Goal: Information Seeking & Learning: Find specific fact

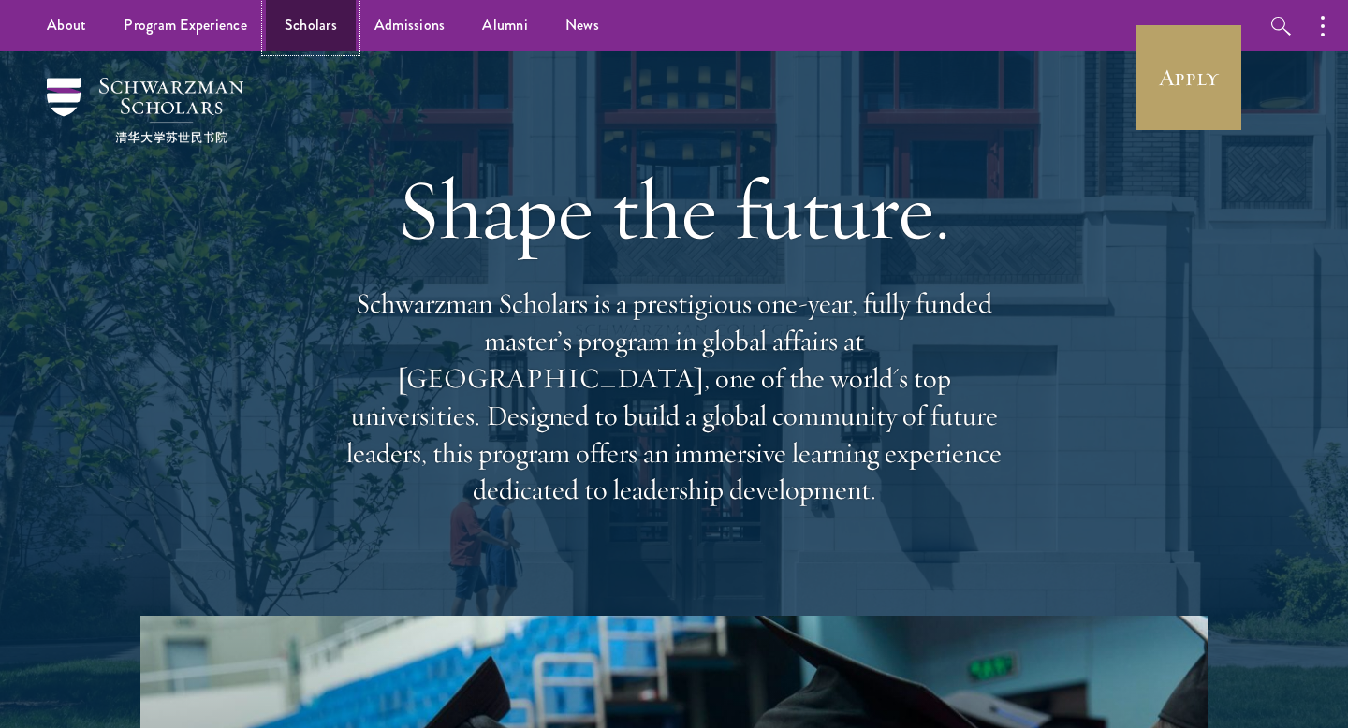
click at [313, 36] on link "Scholars" at bounding box center [311, 25] width 90 height 51
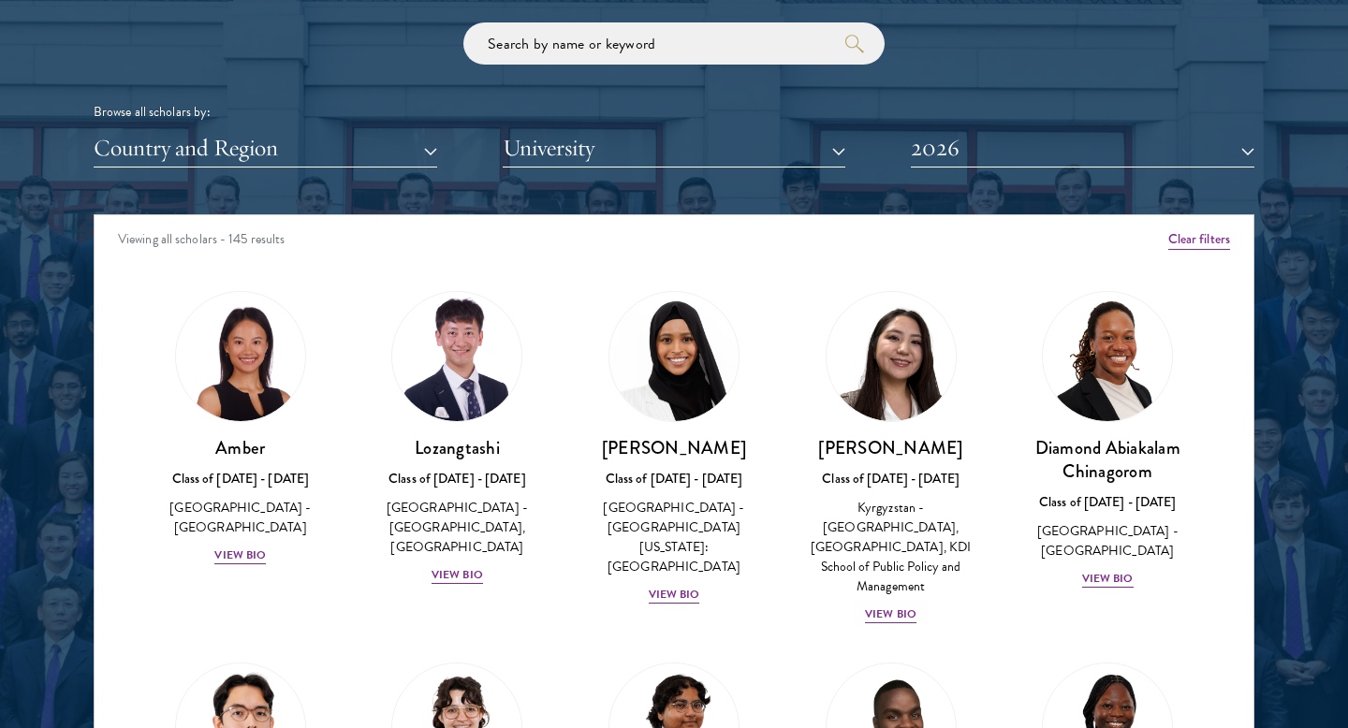
scroll to position [2272, 0]
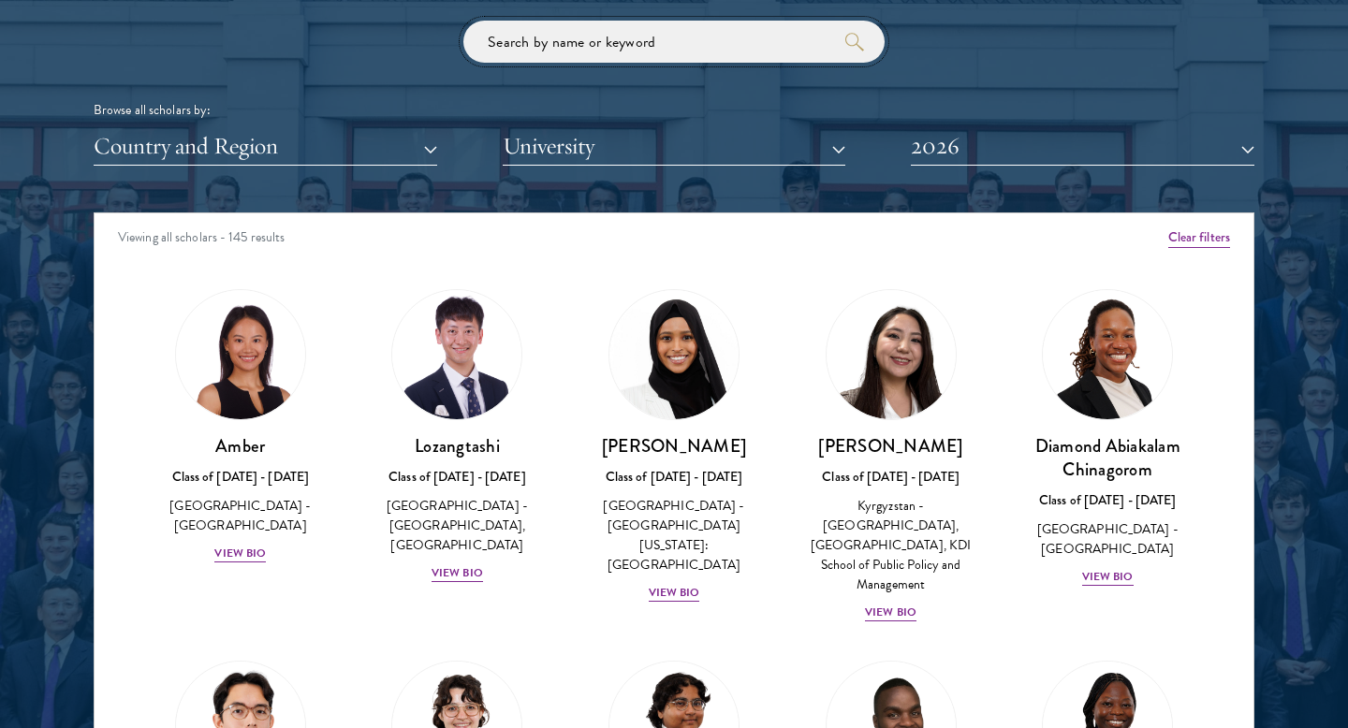
click at [656, 36] on input "search" at bounding box center [673, 42] width 421 height 42
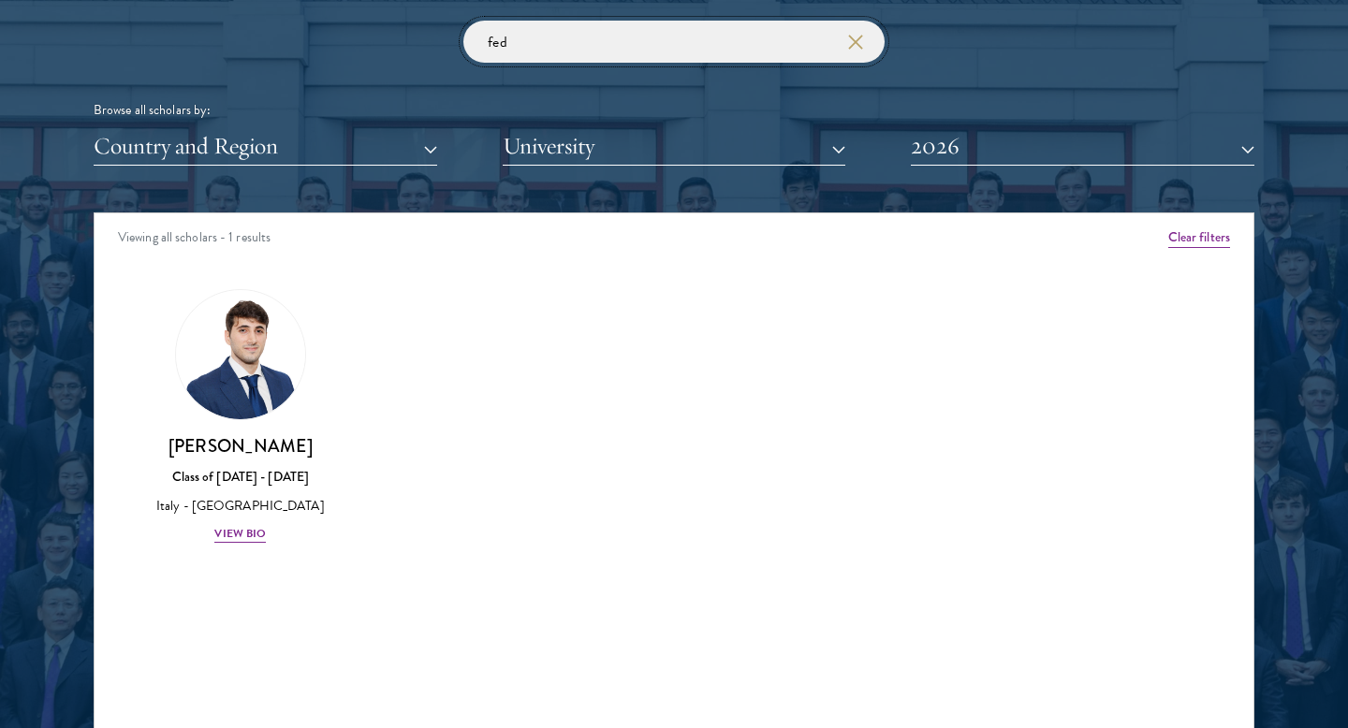
click at [670, 37] on input "fed" at bounding box center [673, 42] width 421 height 42
type input "f"
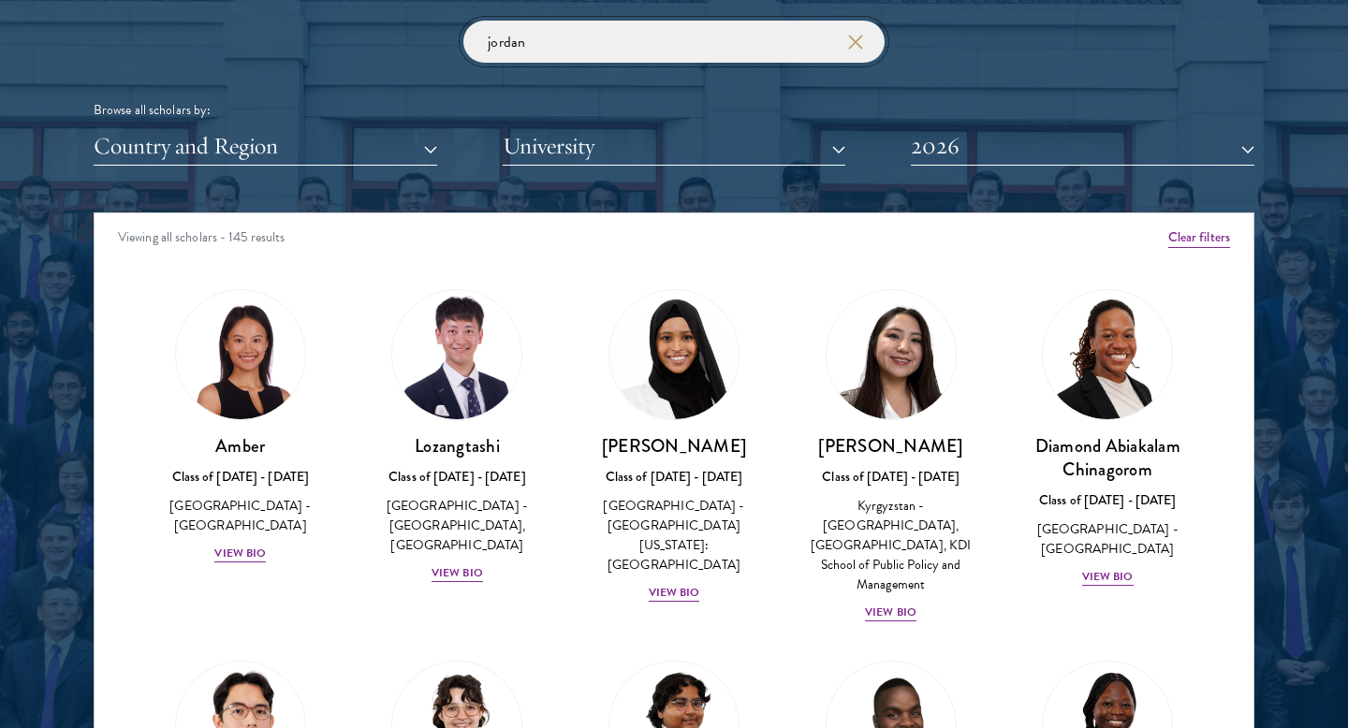
click button "submit" at bounding box center [0, 0] width 0 height 0
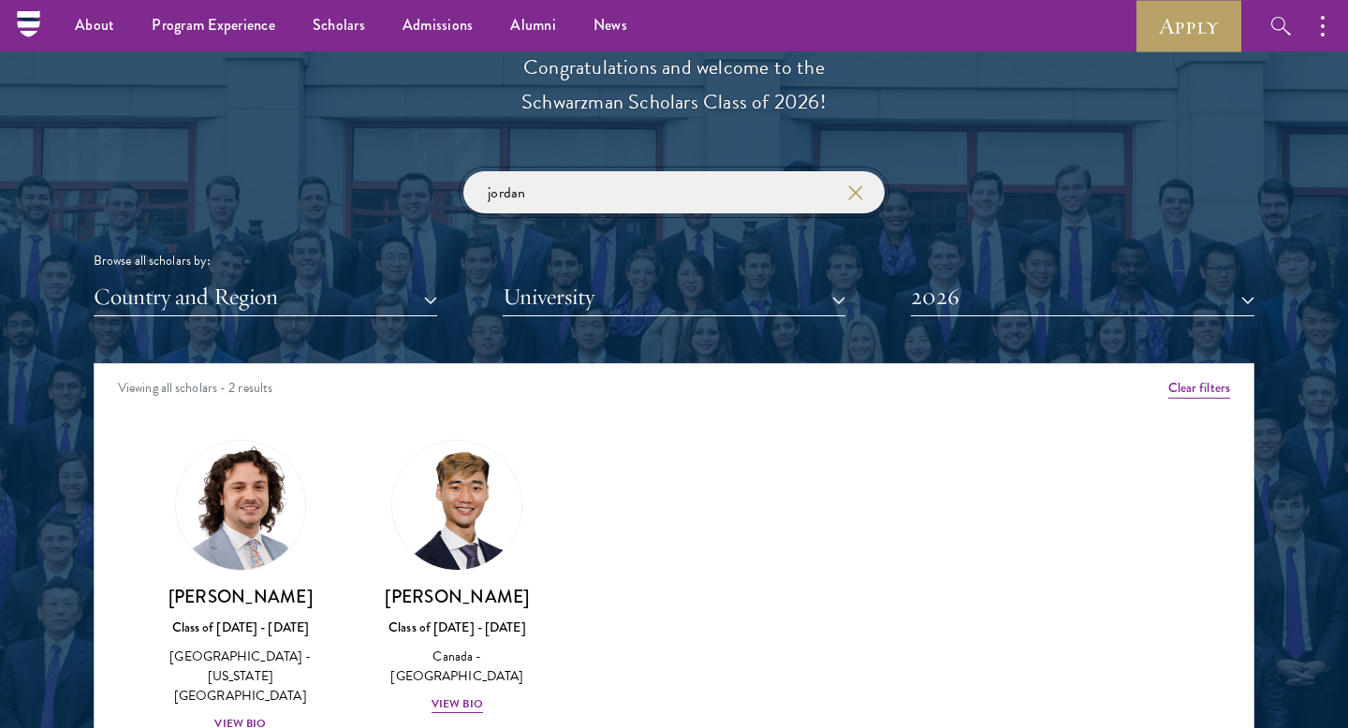
scroll to position [1936, 0]
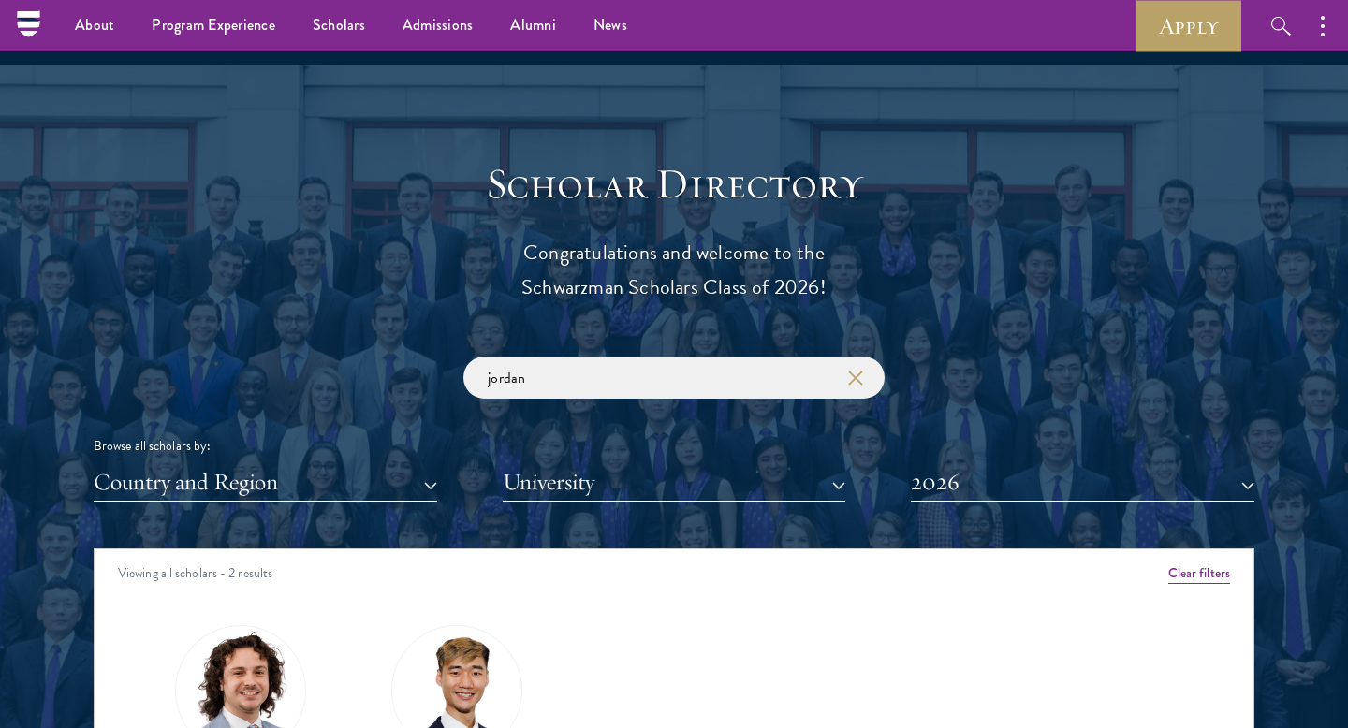
click at [532, 406] on div "jordan Browse all scholars by: Country and Region All Countries and Regions [GE…" at bounding box center [674, 429] width 1160 height 145
click at [551, 379] on input "jordan" at bounding box center [673, 378] width 421 height 42
click button "submit" at bounding box center [0, 0] width 0 height 0
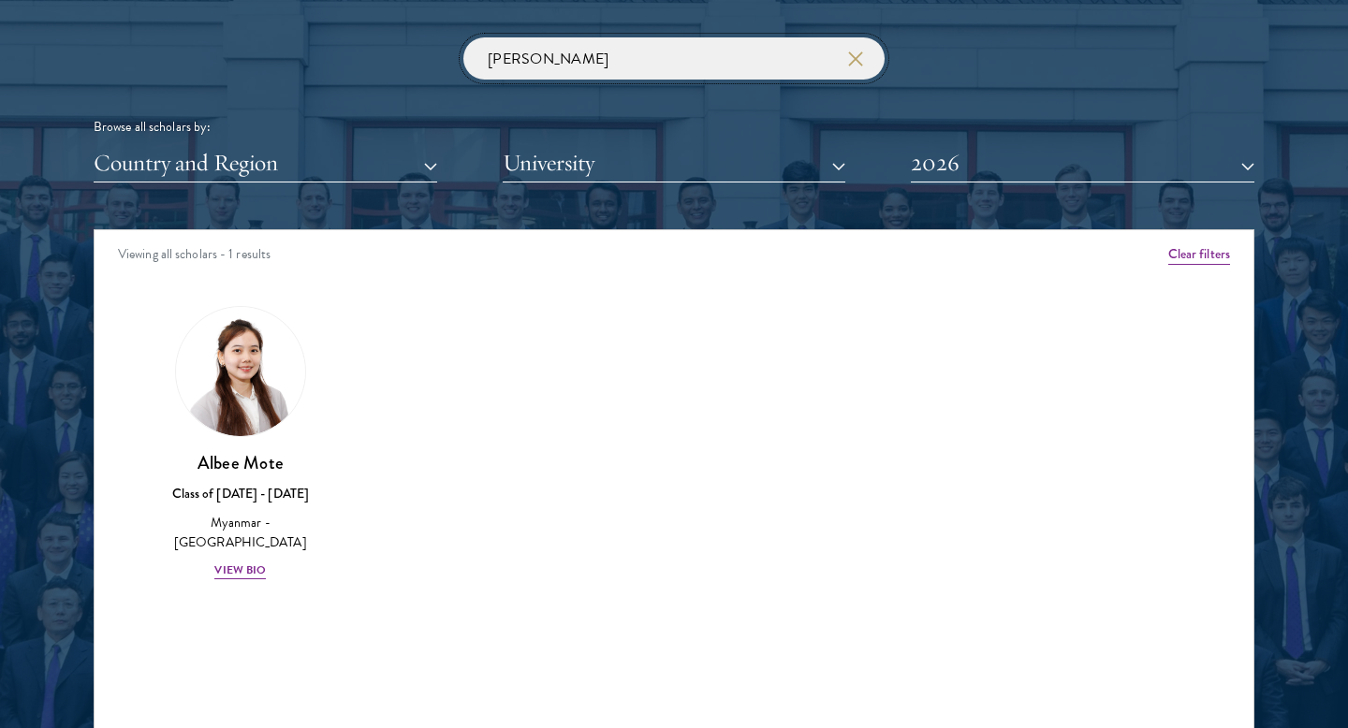
scroll to position [2267, 0]
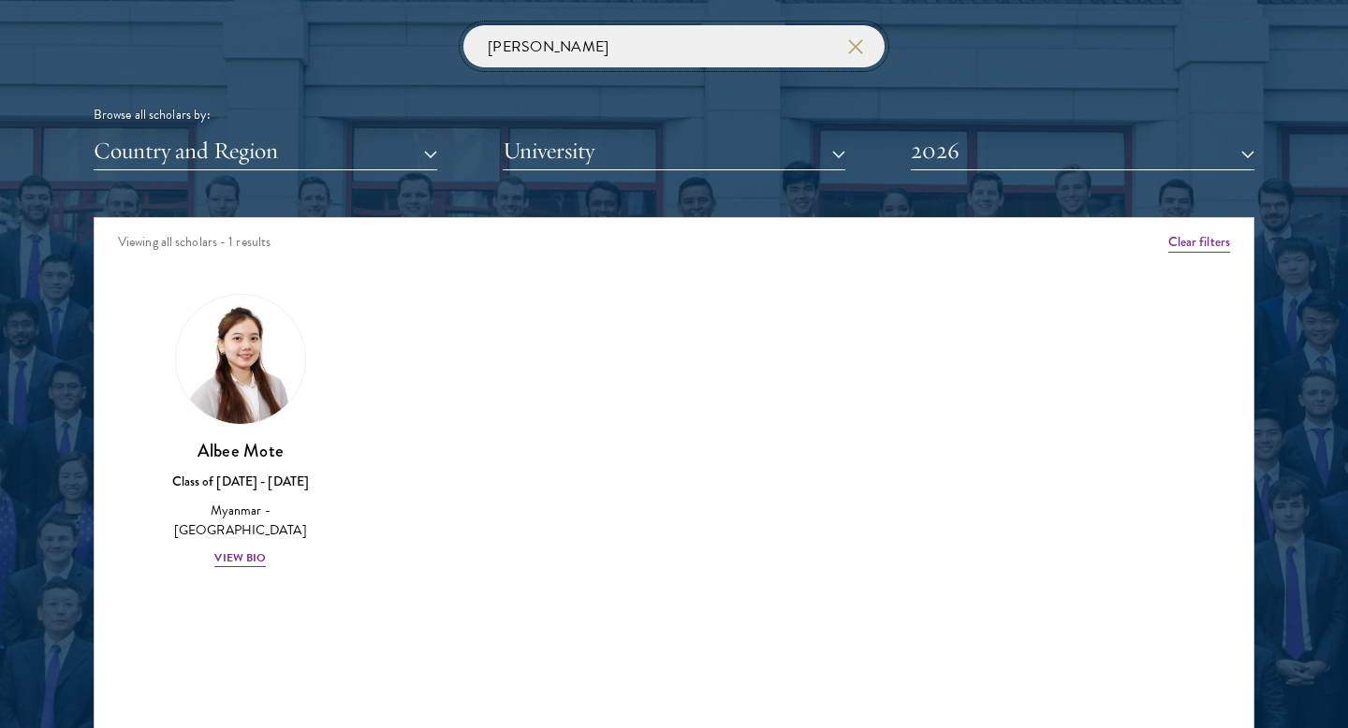
click at [576, 50] on input "[PERSON_NAME]" at bounding box center [673, 46] width 421 height 42
click button "submit" at bounding box center [0, 0] width 0 height 0
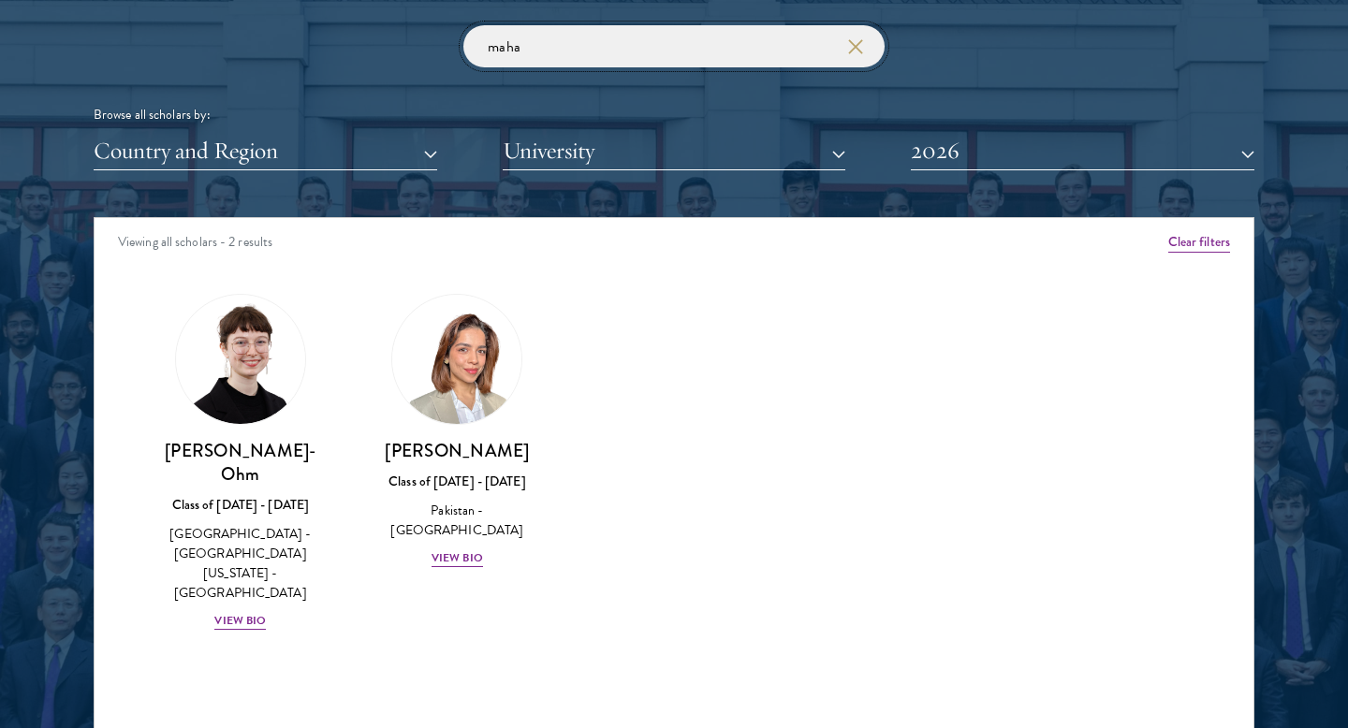
click at [583, 59] on input "maha" at bounding box center [673, 46] width 421 height 42
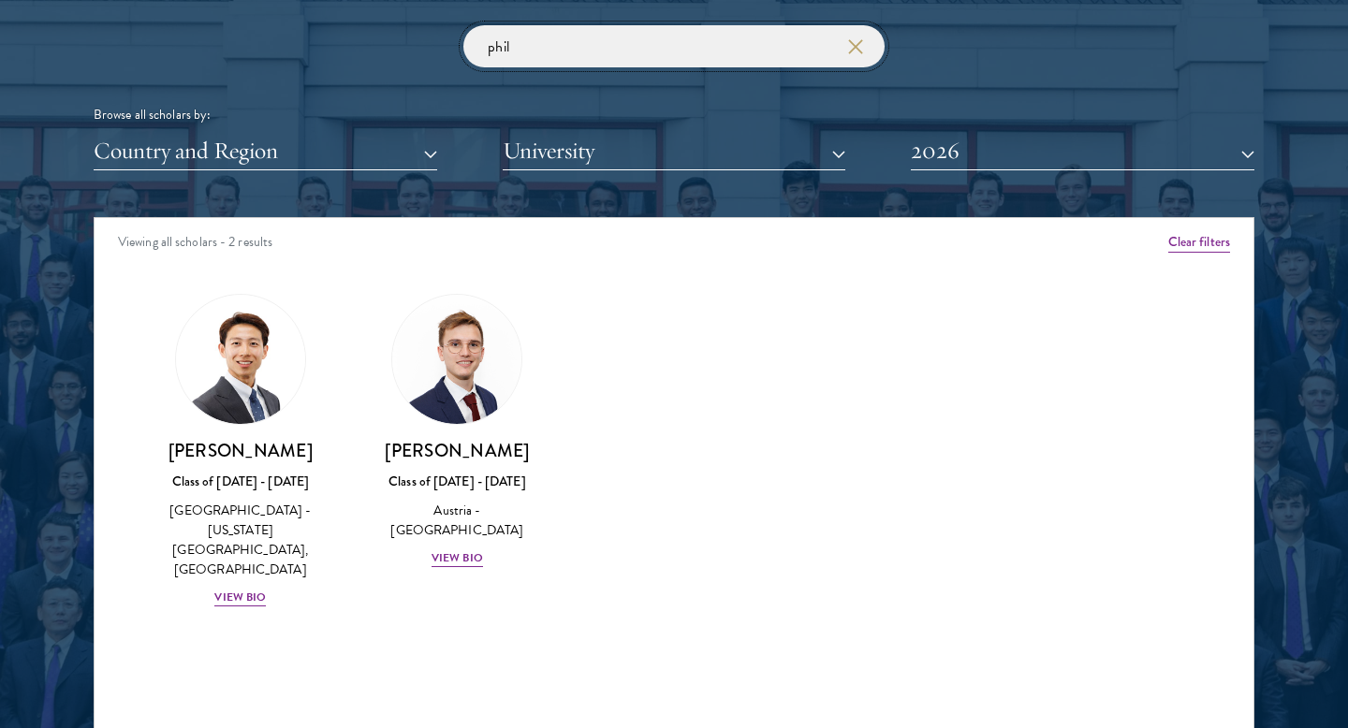
type input "phil"
click at [603, 54] on input "phil" at bounding box center [673, 46] width 421 height 42
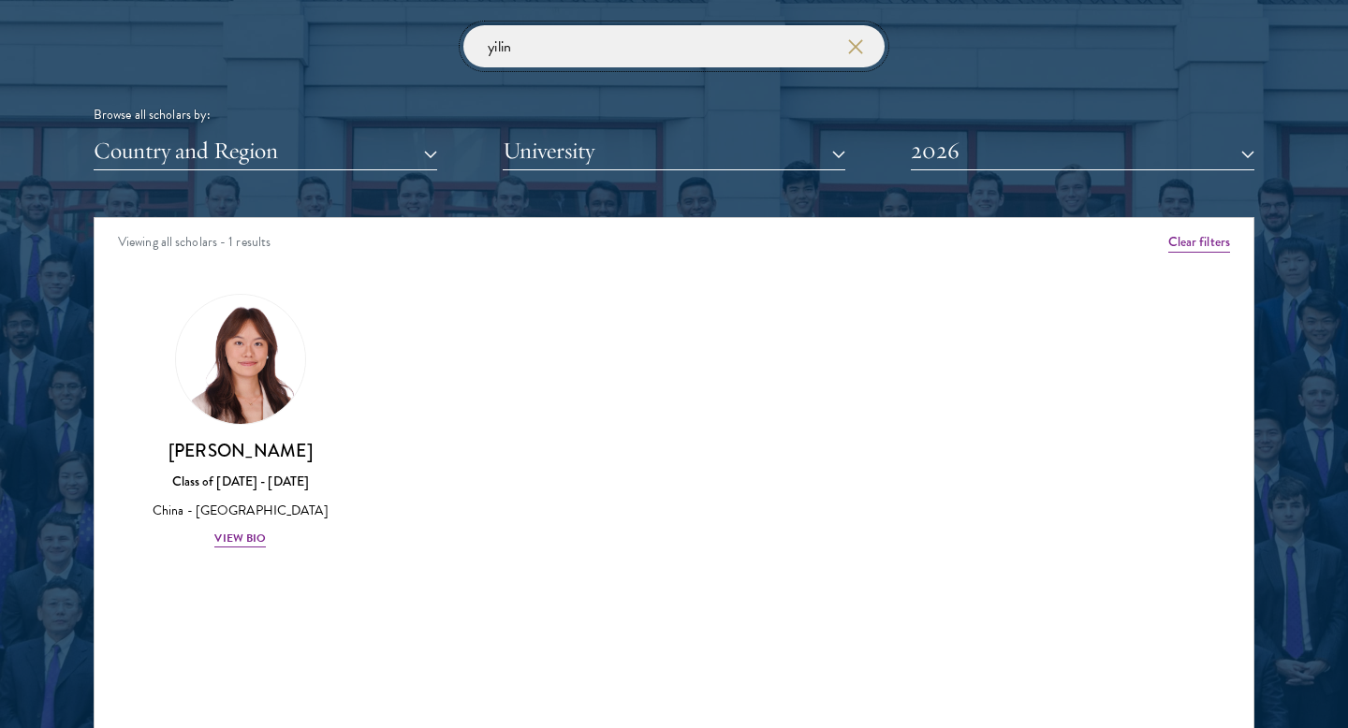
click at [549, 44] on input "yilin" at bounding box center [673, 46] width 421 height 42
click button "submit" at bounding box center [0, 0] width 0 height 0
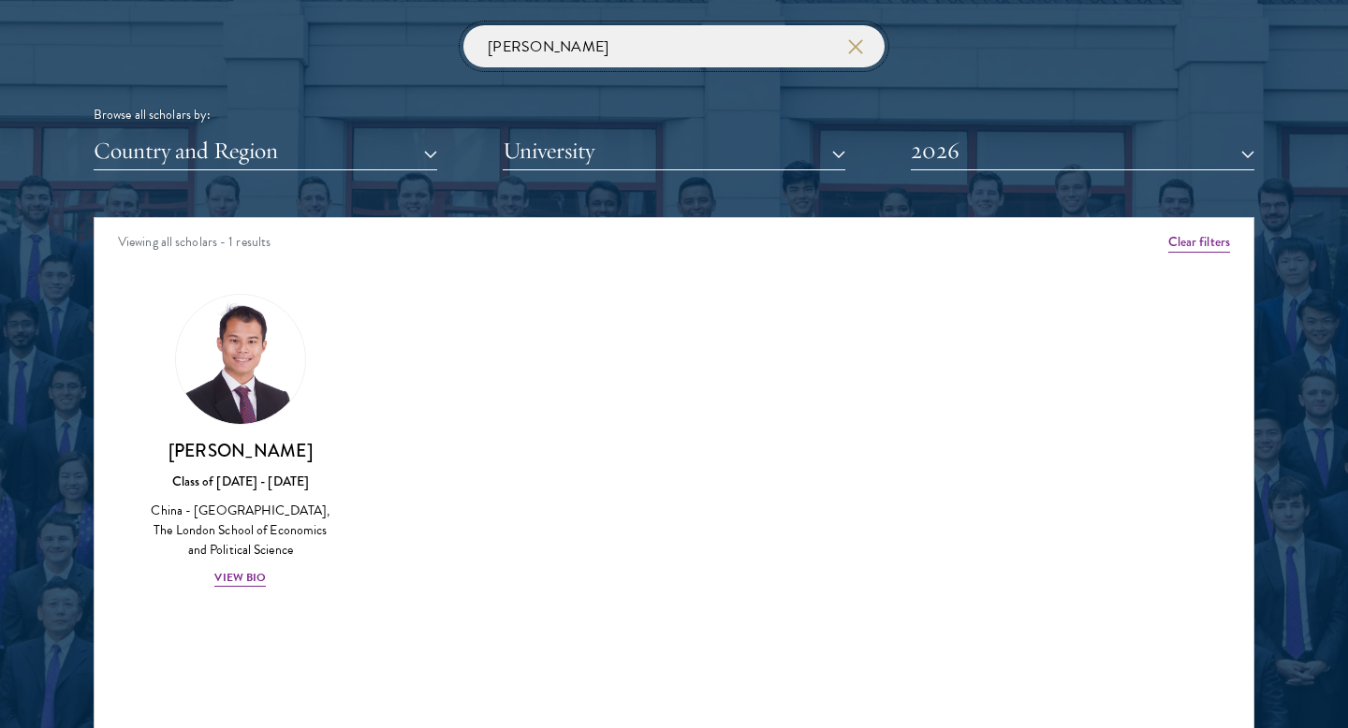
click at [582, 49] on input "[PERSON_NAME]" at bounding box center [673, 46] width 421 height 42
click button "submit" at bounding box center [0, 0] width 0 height 0
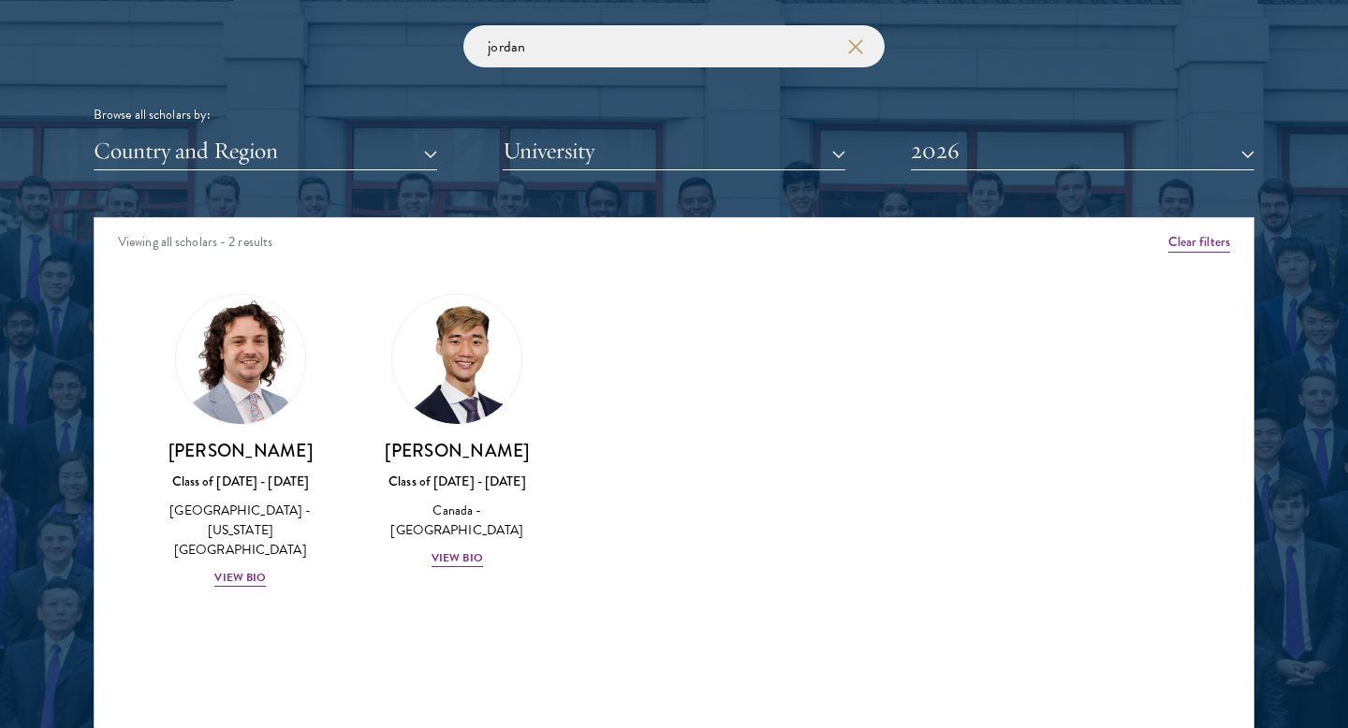
click at [577, 388] on div "Amber Class of [DATE] - [DATE] [GEOGRAPHIC_DATA] - [GEOGRAPHIC_DATA] View Bio C…" at bounding box center [674, 457] width 1159 height 374
click at [534, 48] on input "jordan" at bounding box center [673, 46] width 421 height 42
click button "submit" at bounding box center [0, 0] width 0 height 0
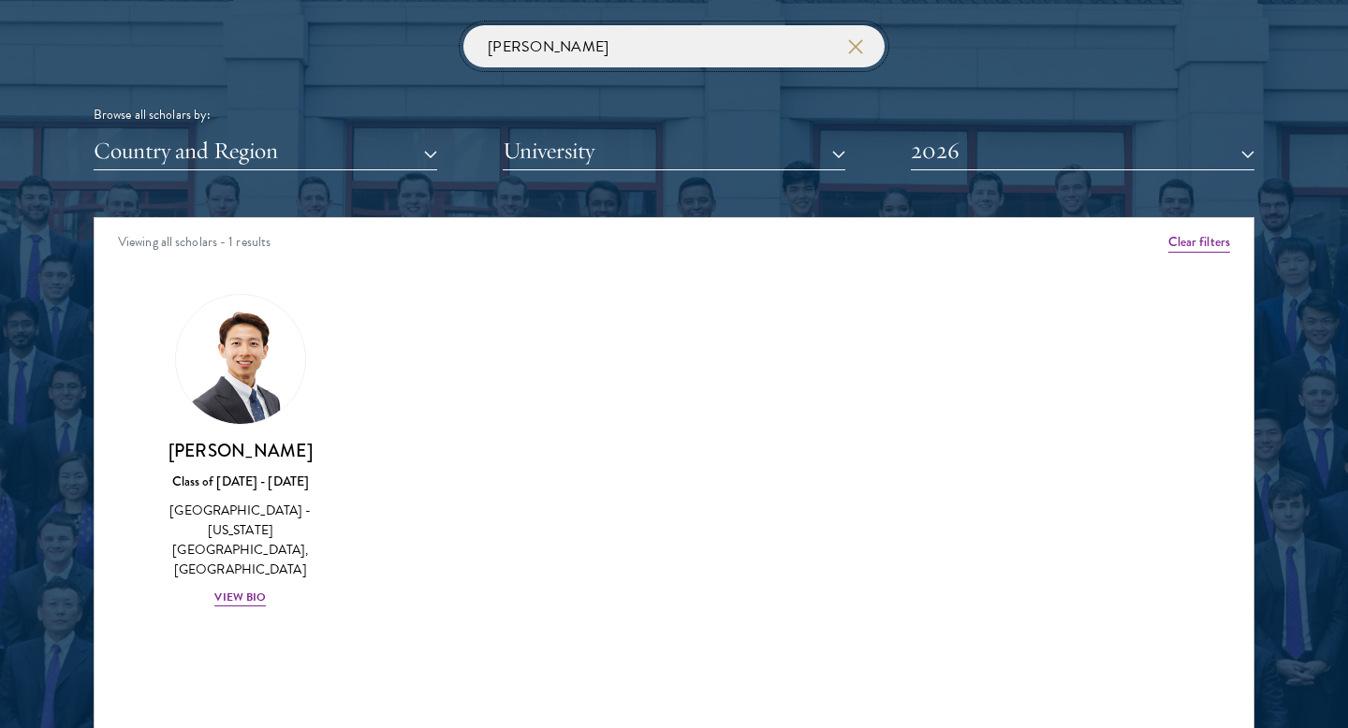
click button "submit" at bounding box center [0, 0] width 0 height 0
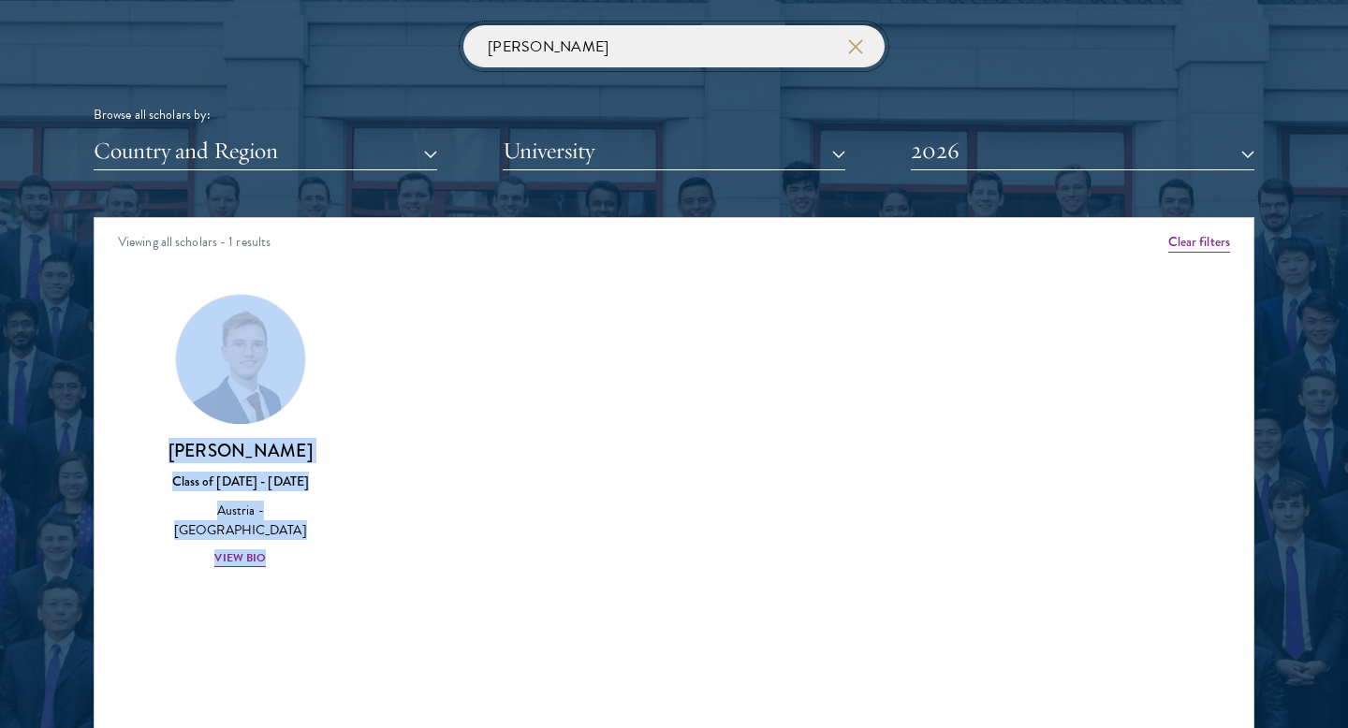
click at [556, 45] on input "[PERSON_NAME]" at bounding box center [673, 46] width 421 height 42
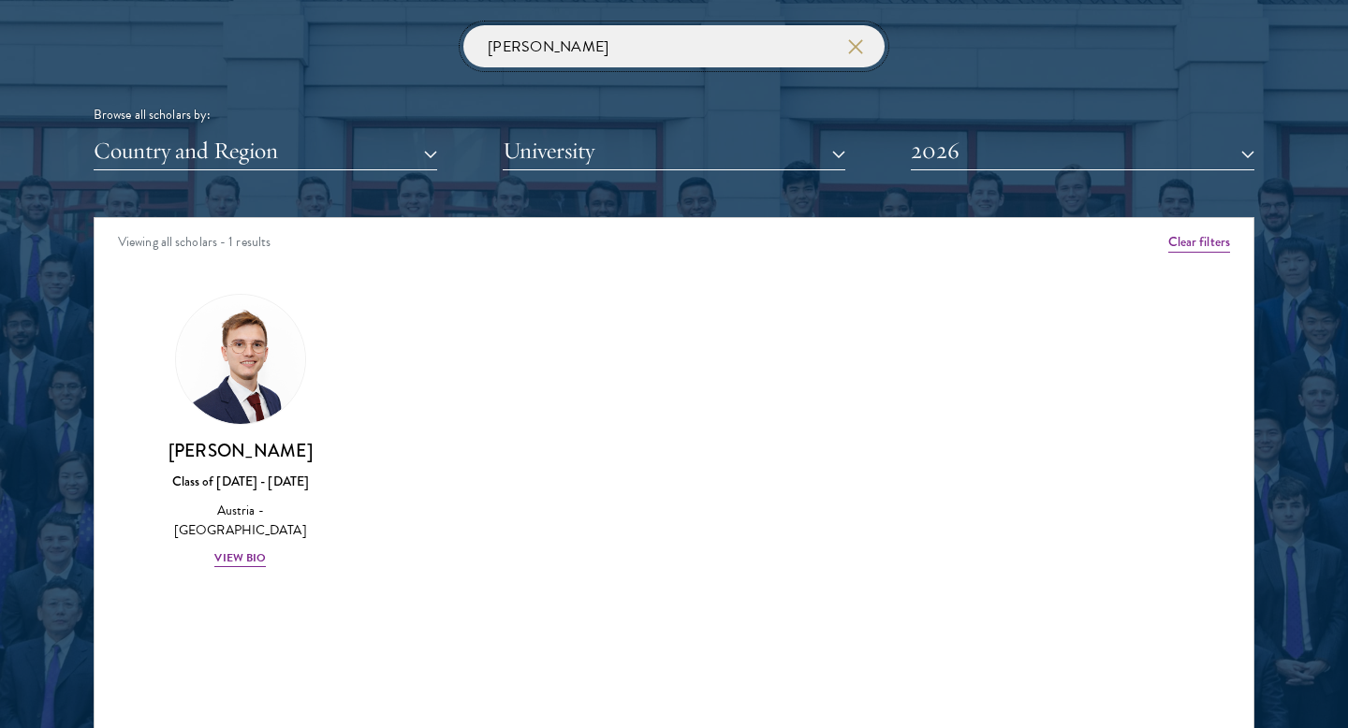
click at [556, 45] on input "[PERSON_NAME]" at bounding box center [673, 46] width 421 height 42
click button "submit" at bounding box center [0, 0] width 0 height 0
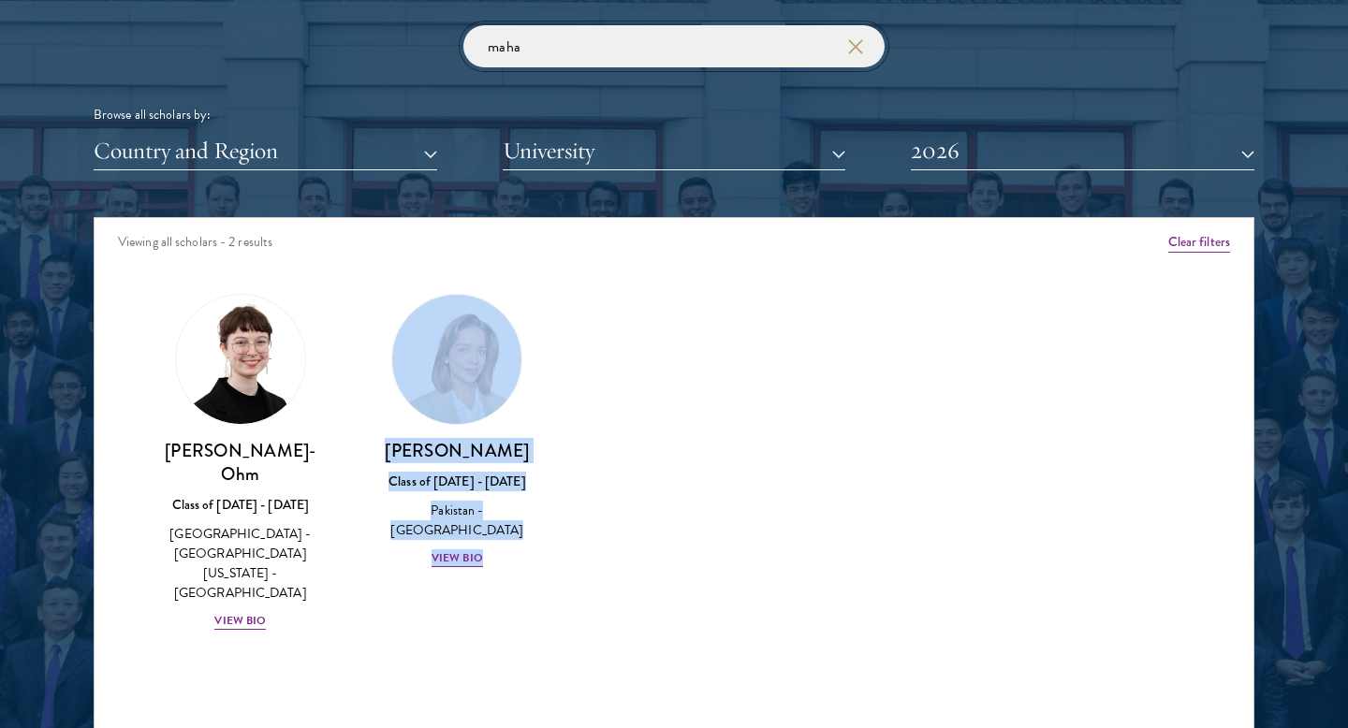
click at [621, 53] on input "maha" at bounding box center [673, 46] width 421 height 42
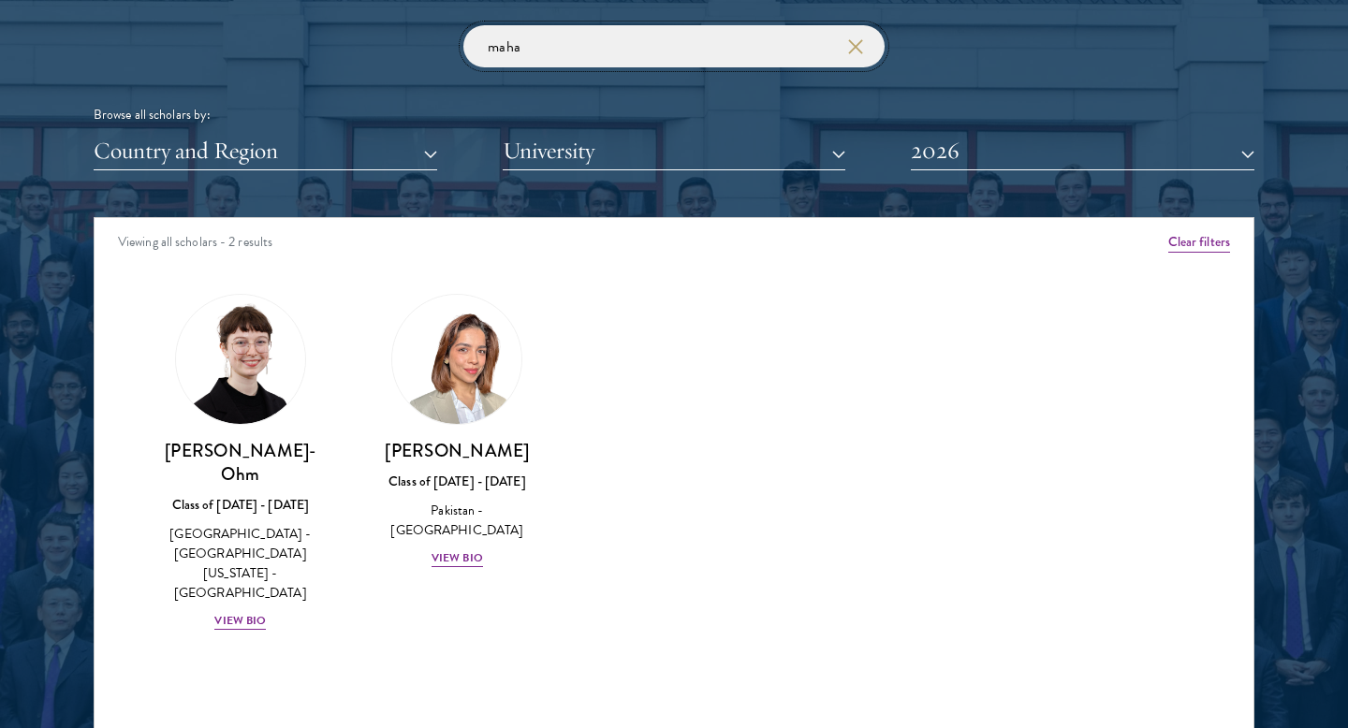
click at [621, 53] on input "maha" at bounding box center [673, 46] width 421 height 42
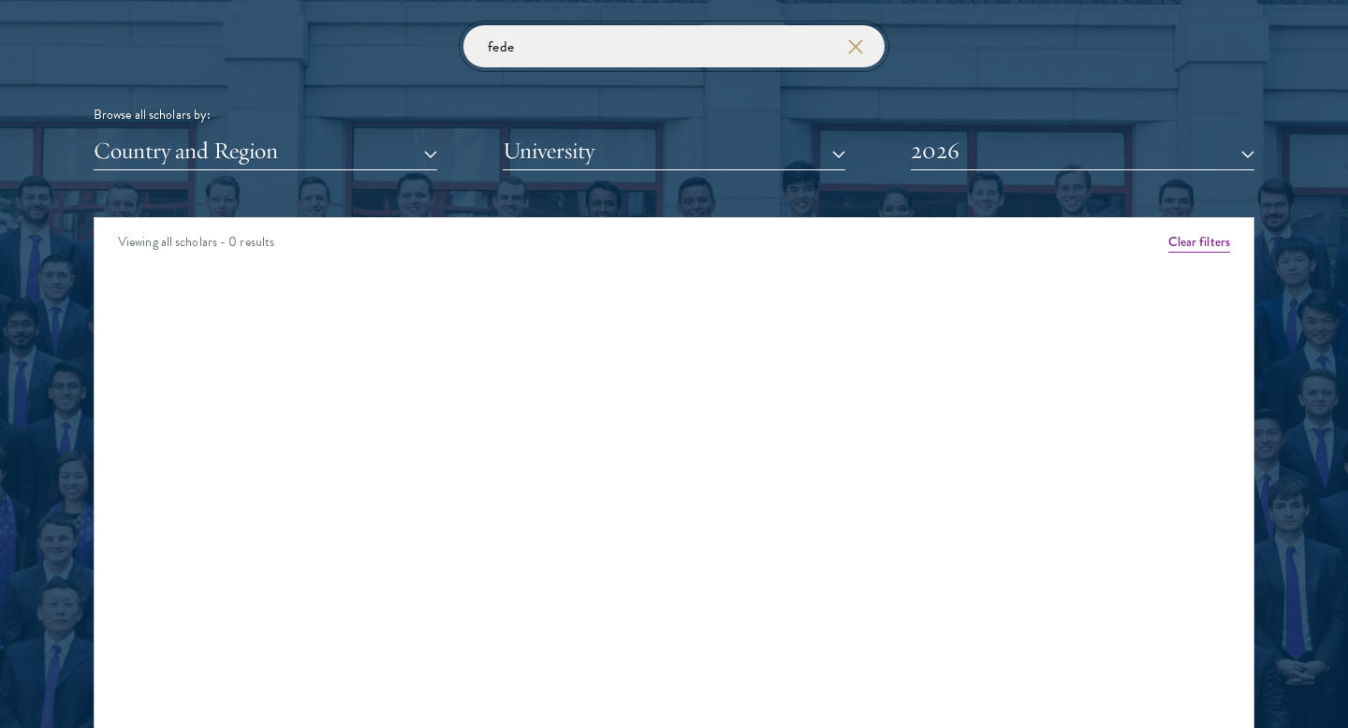
click button "submit" at bounding box center [0, 0] width 0 height 0
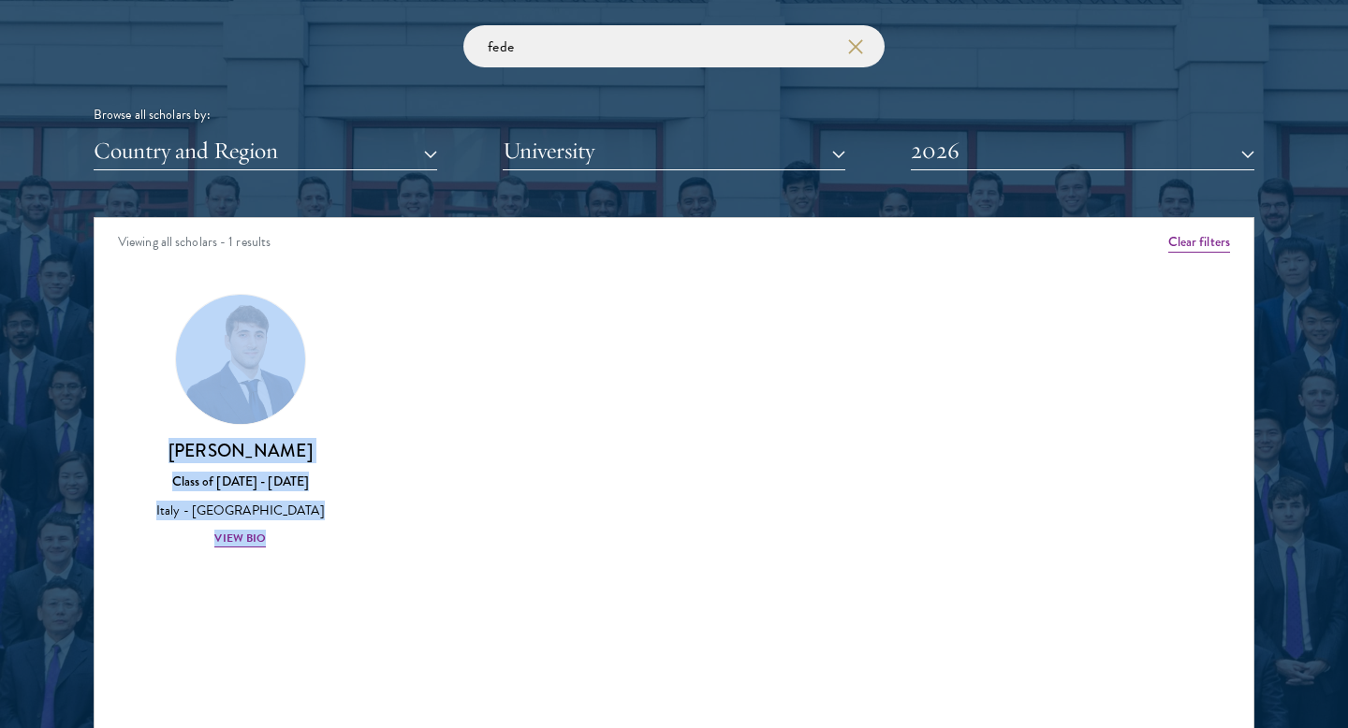
click at [412, 364] on div "Amber Class of [DATE] - [DATE] [GEOGRAPHIC_DATA] - [GEOGRAPHIC_DATA] View Bio C…" at bounding box center [674, 437] width 1159 height 335
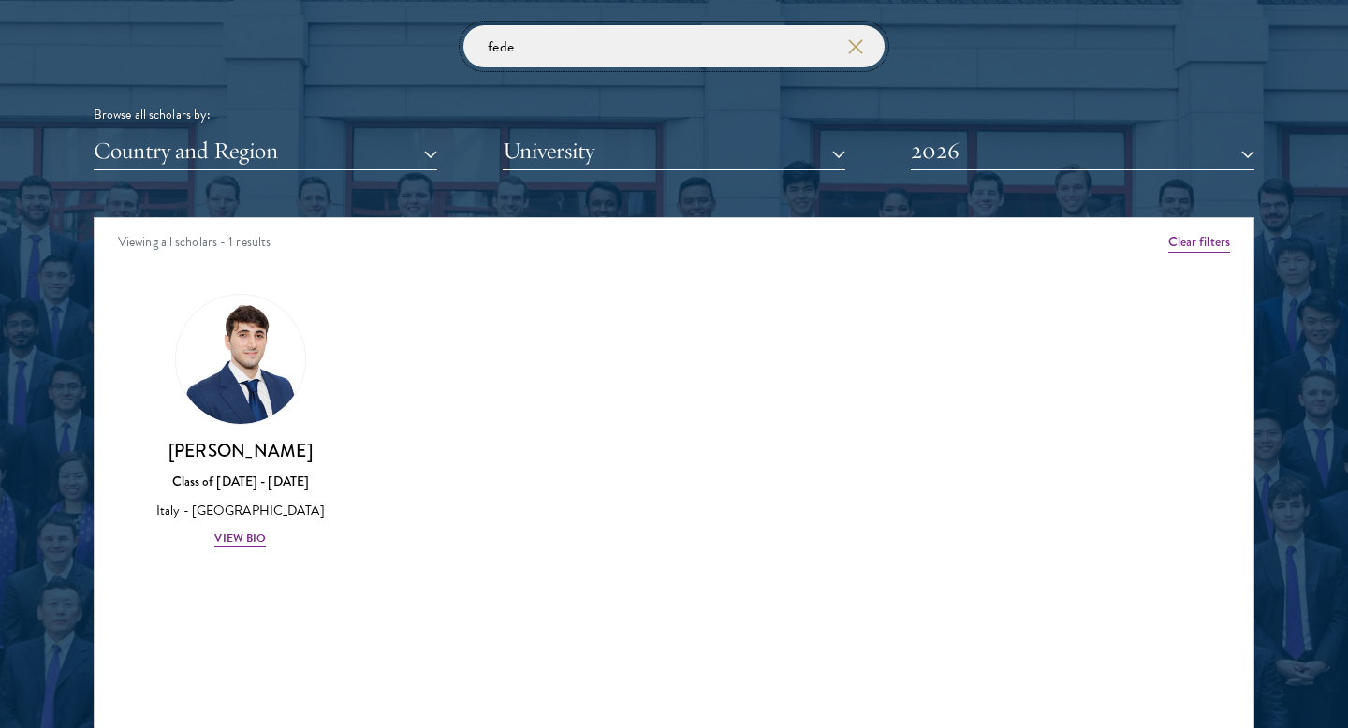
click at [638, 53] on input "fede" at bounding box center [673, 46] width 421 height 42
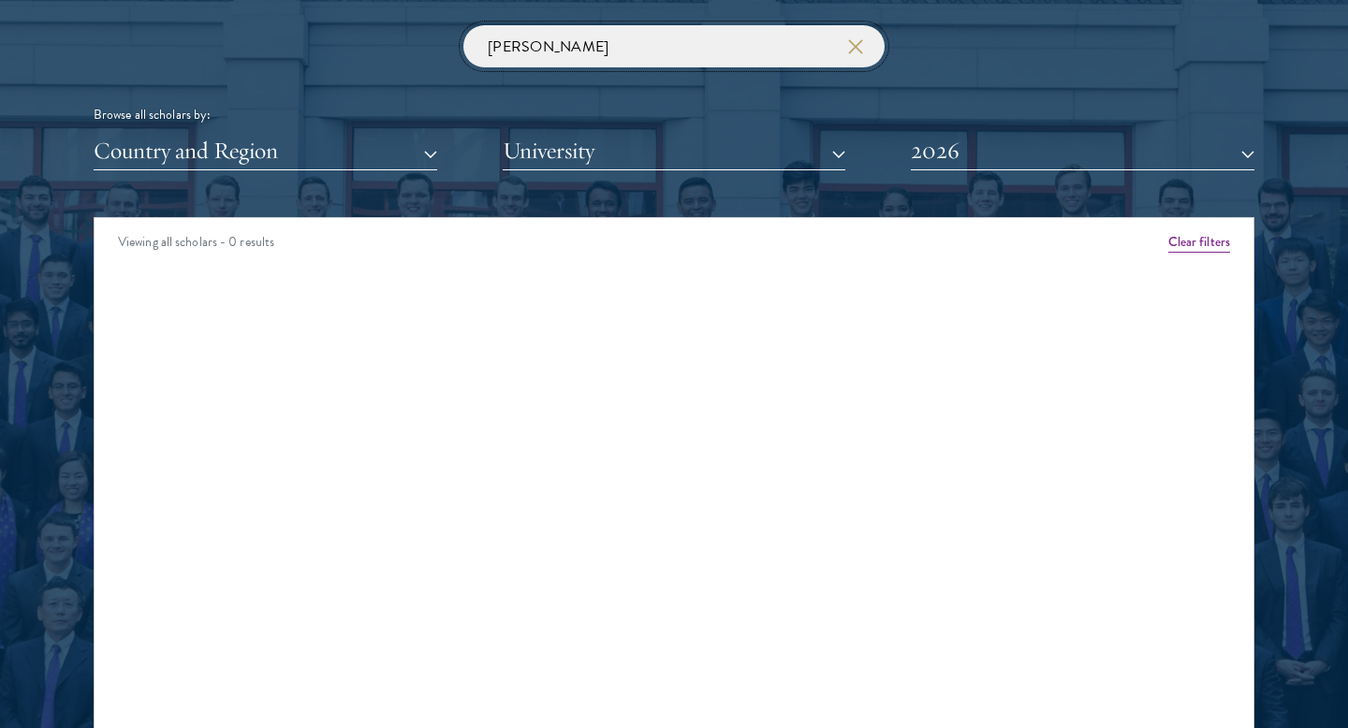
click button "submit" at bounding box center [0, 0] width 0 height 0
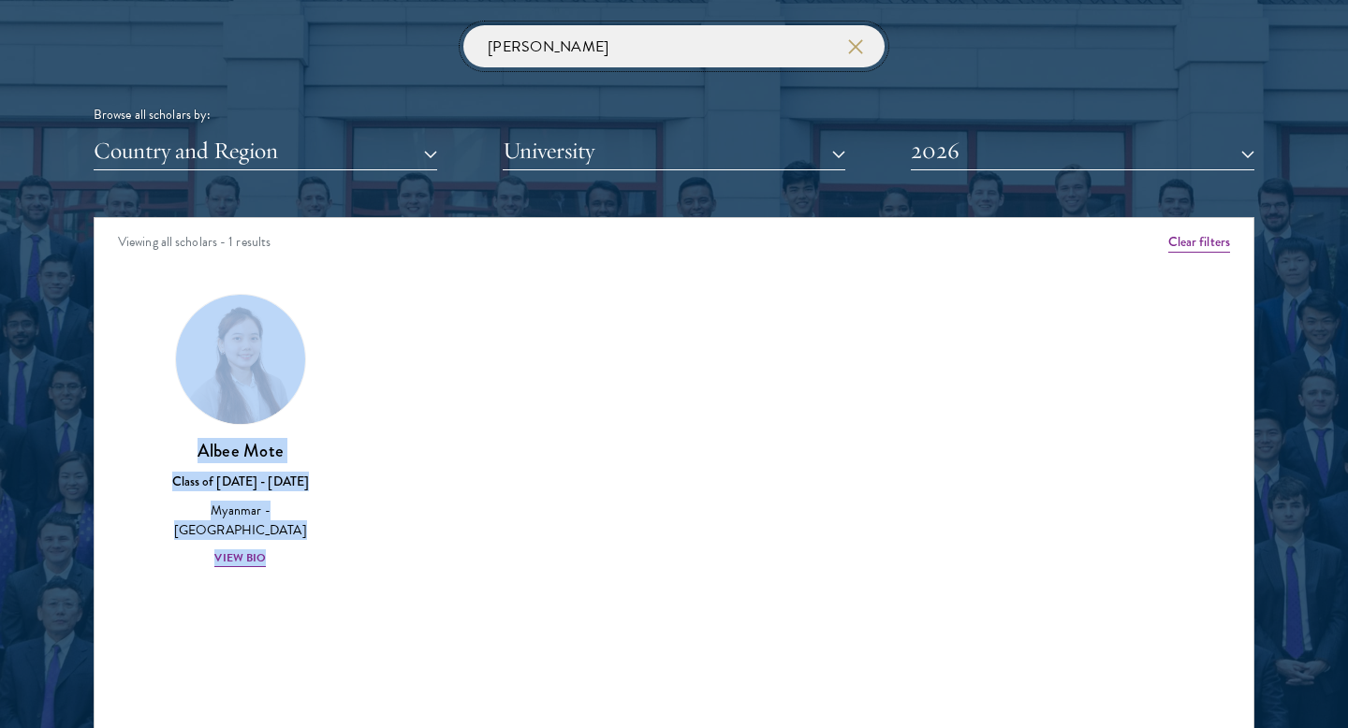
click at [558, 49] on input "[PERSON_NAME]" at bounding box center [673, 46] width 421 height 42
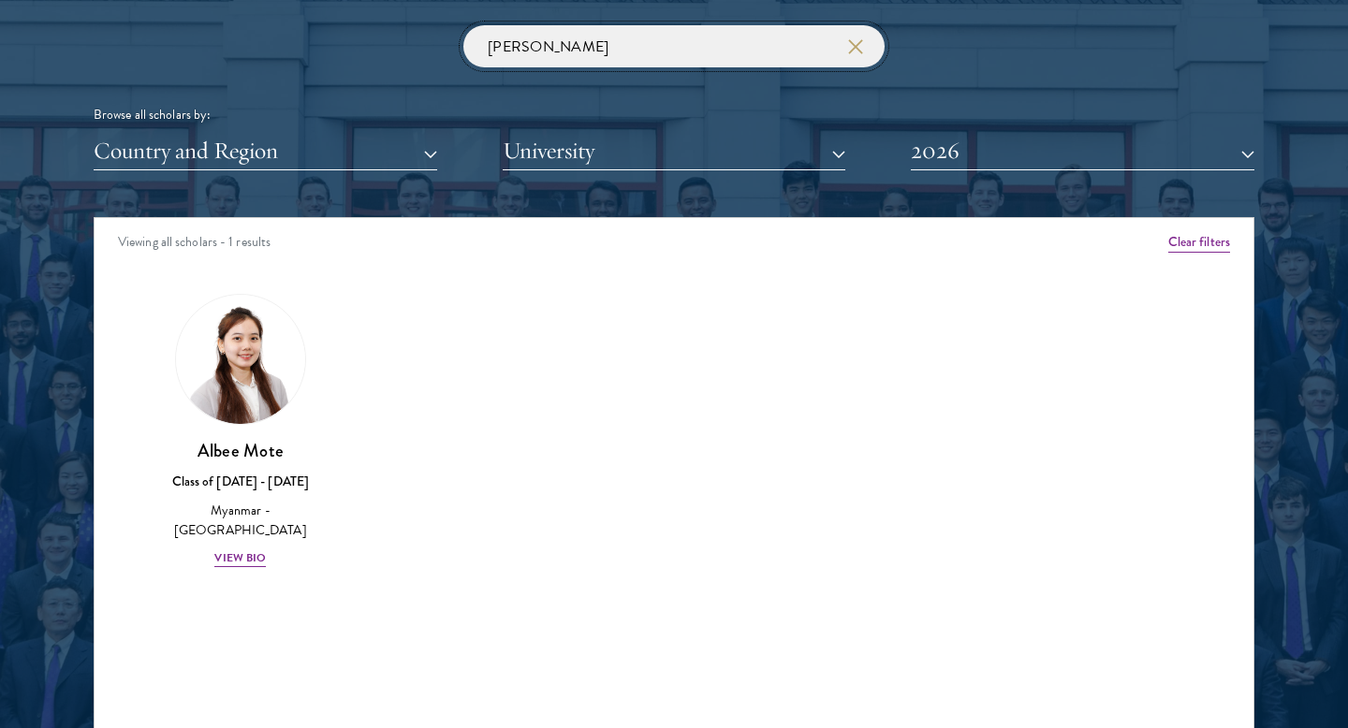
click at [558, 49] on input "[PERSON_NAME]" at bounding box center [673, 46] width 421 height 42
type input "[PERSON_NAME]"
click button "submit" at bounding box center [0, 0] width 0 height 0
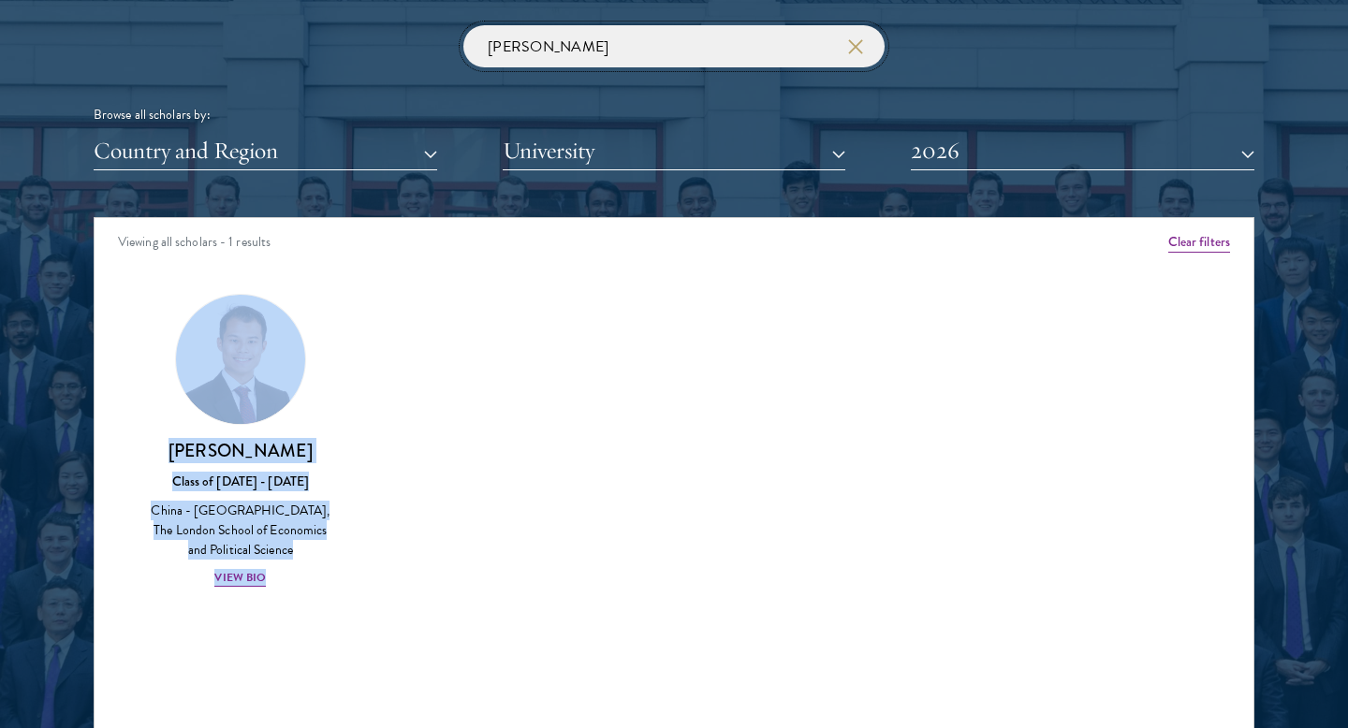
click at [579, 41] on input "[PERSON_NAME]" at bounding box center [673, 46] width 421 height 42
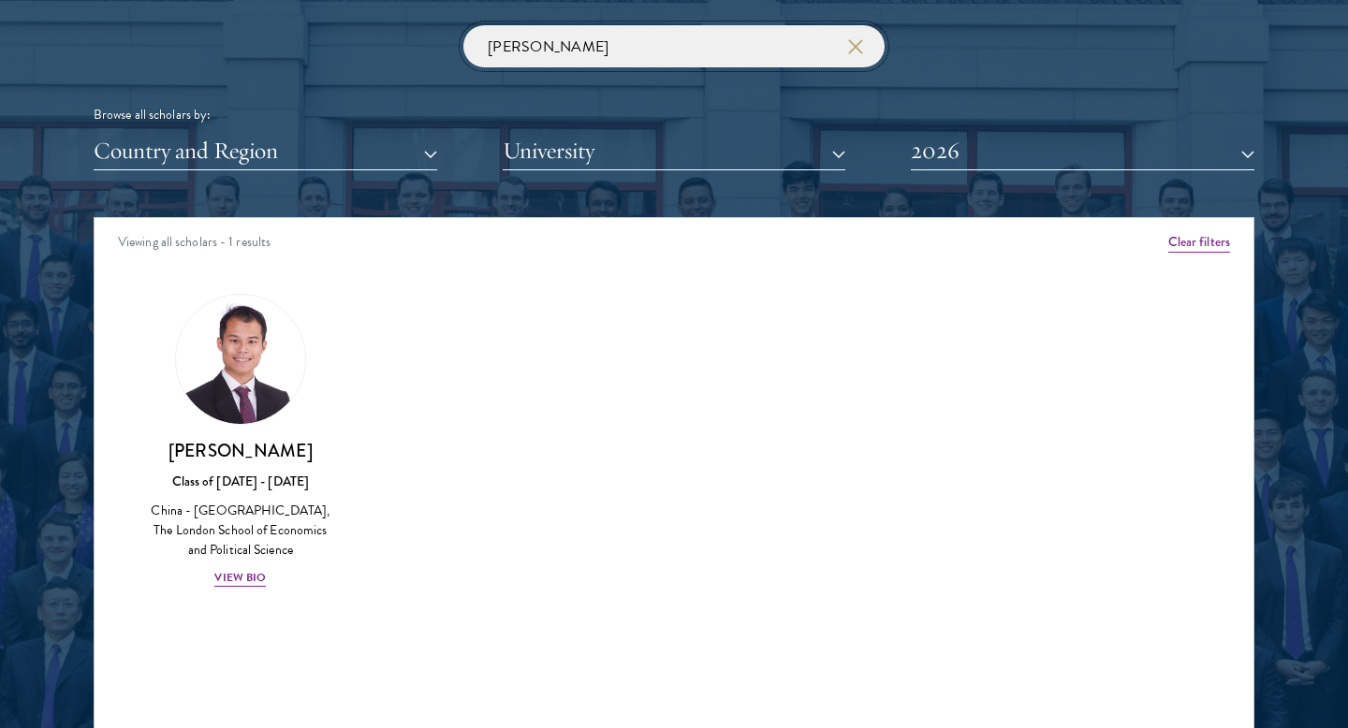
click at [579, 41] on input "[PERSON_NAME]" at bounding box center [673, 46] width 421 height 42
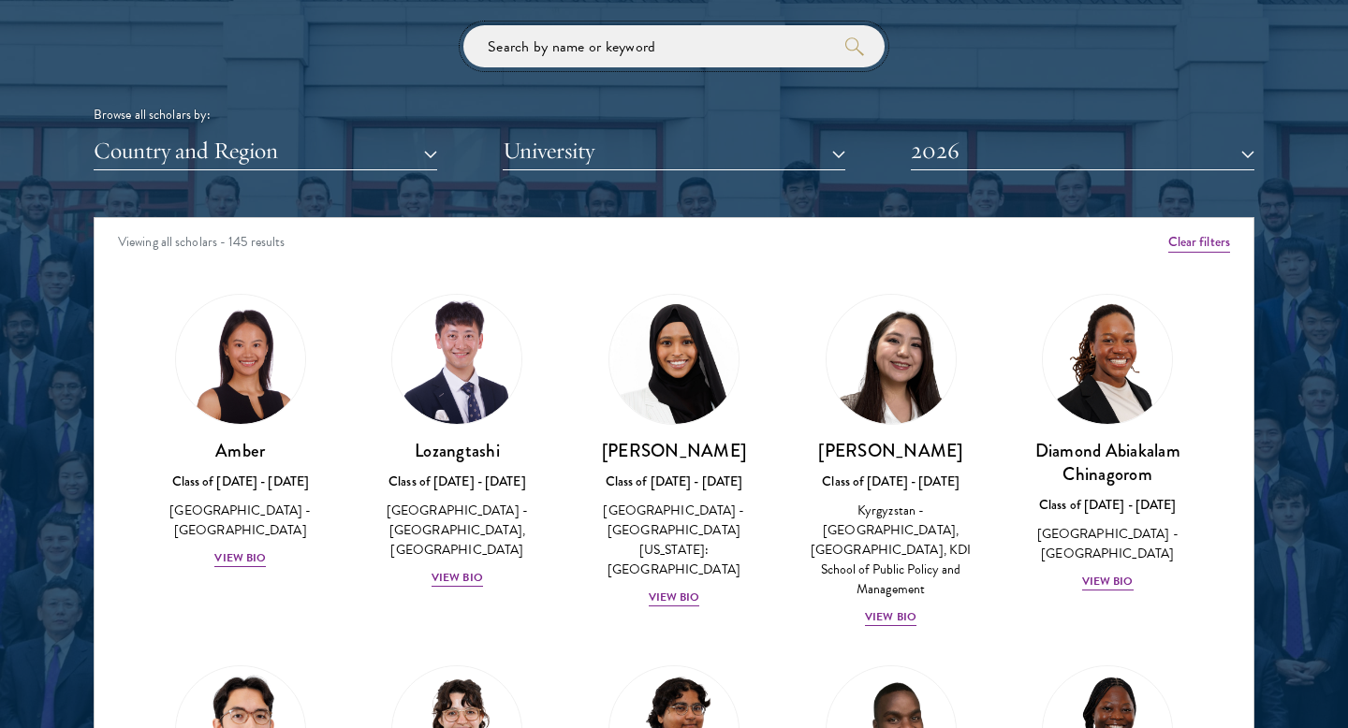
type input "f"
click button "submit" at bounding box center [0, 0] width 0 height 0
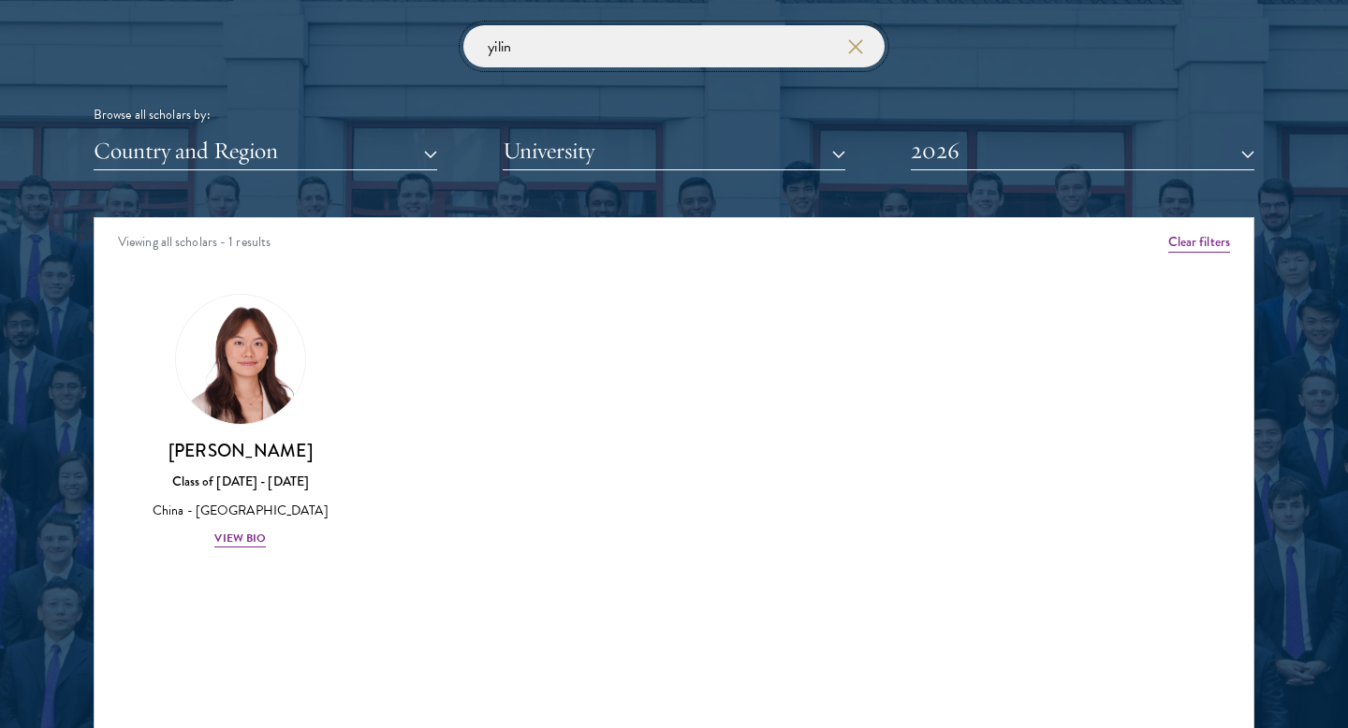
click at [540, 45] on input "yilin" at bounding box center [673, 46] width 421 height 42
click button "submit" at bounding box center [0, 0] width 0 height 0
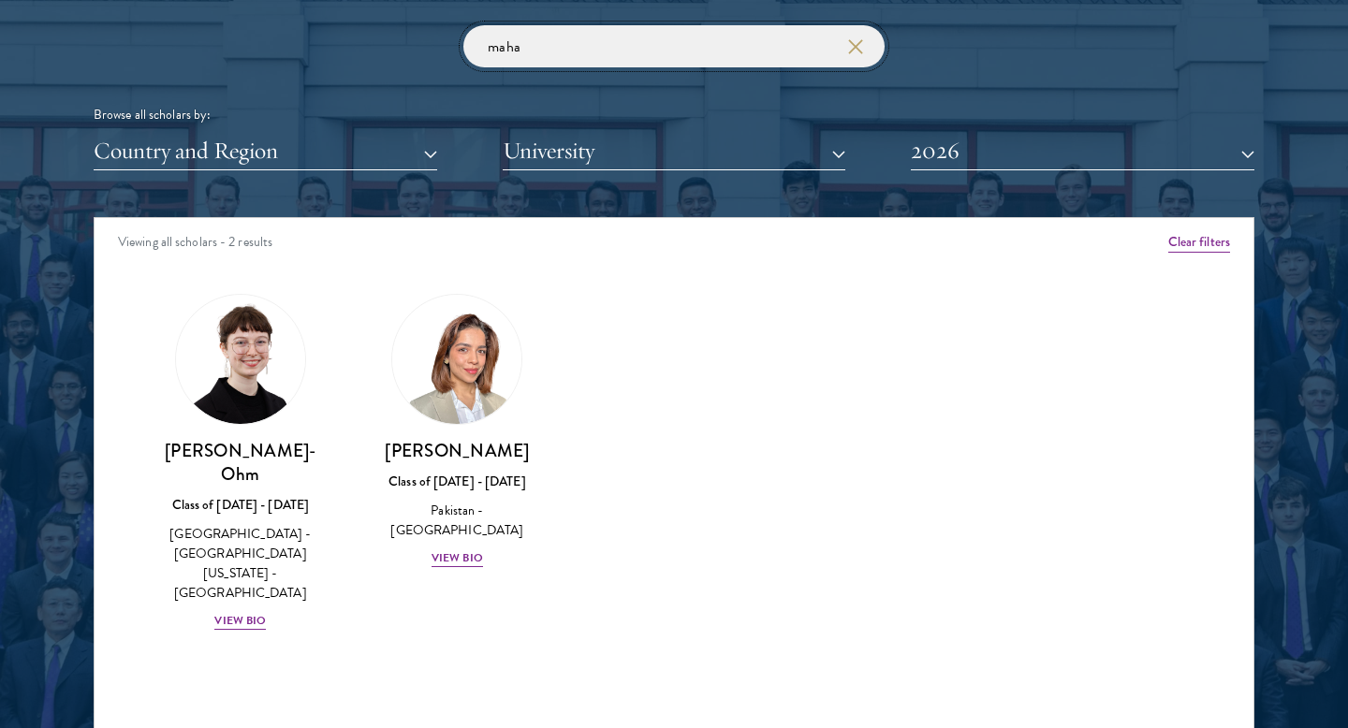
click at [615, 47] on input "maha" at bounding box center [673, 46] width 421 height 42
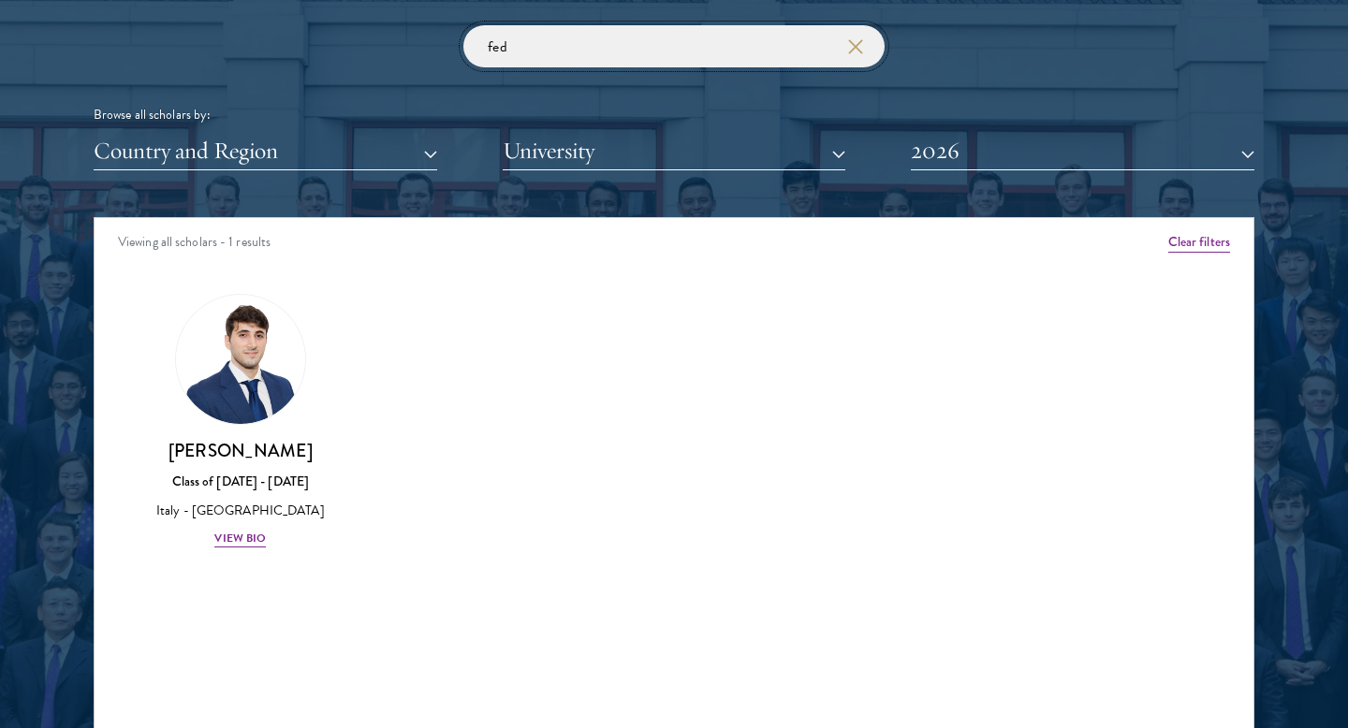
click button "submit" at bounding box center [0, 0] width 0 height 0
click at [571, 51] on input "fed" at bounding box center [673, 46] width 421 height 42
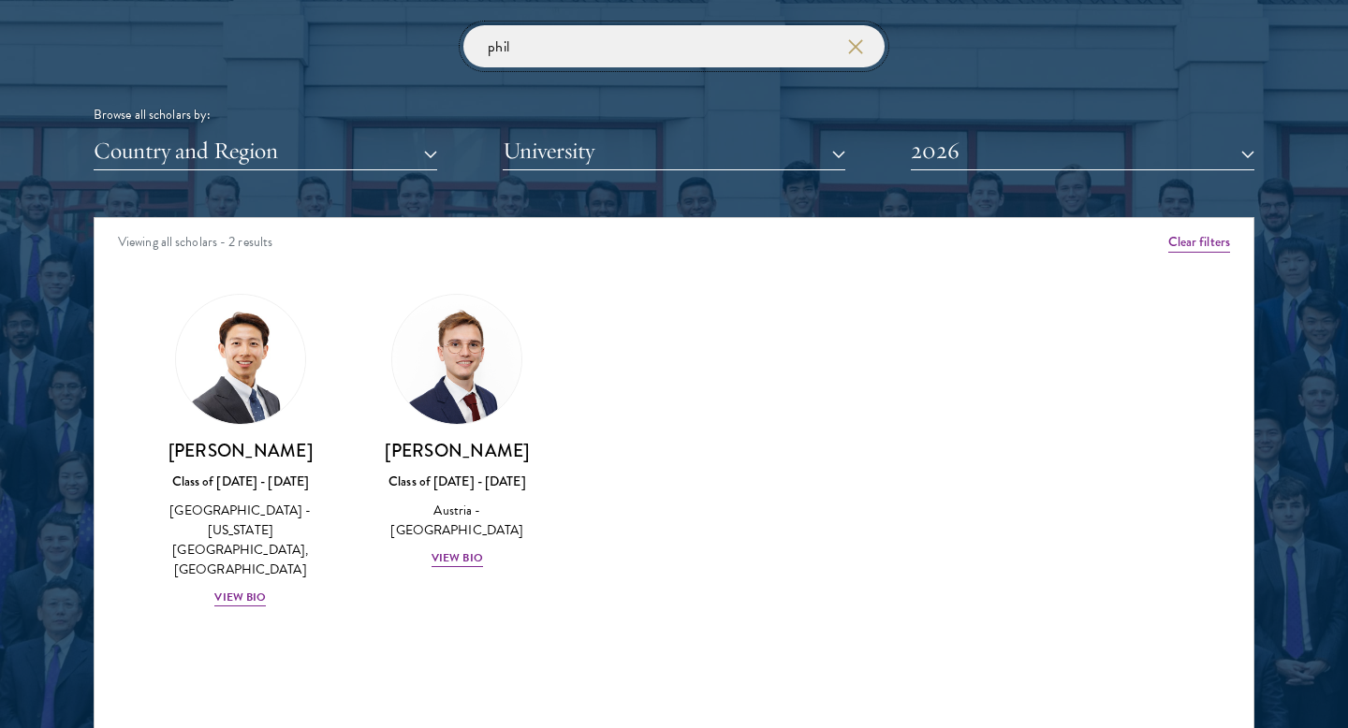
click at [536, 36] on input "phil" at bounding box center [673, 46] width 421 height 42
type input "[PERSON_NAME]"
click button "submit" at bounding box center [0, 0] width 0 height 0
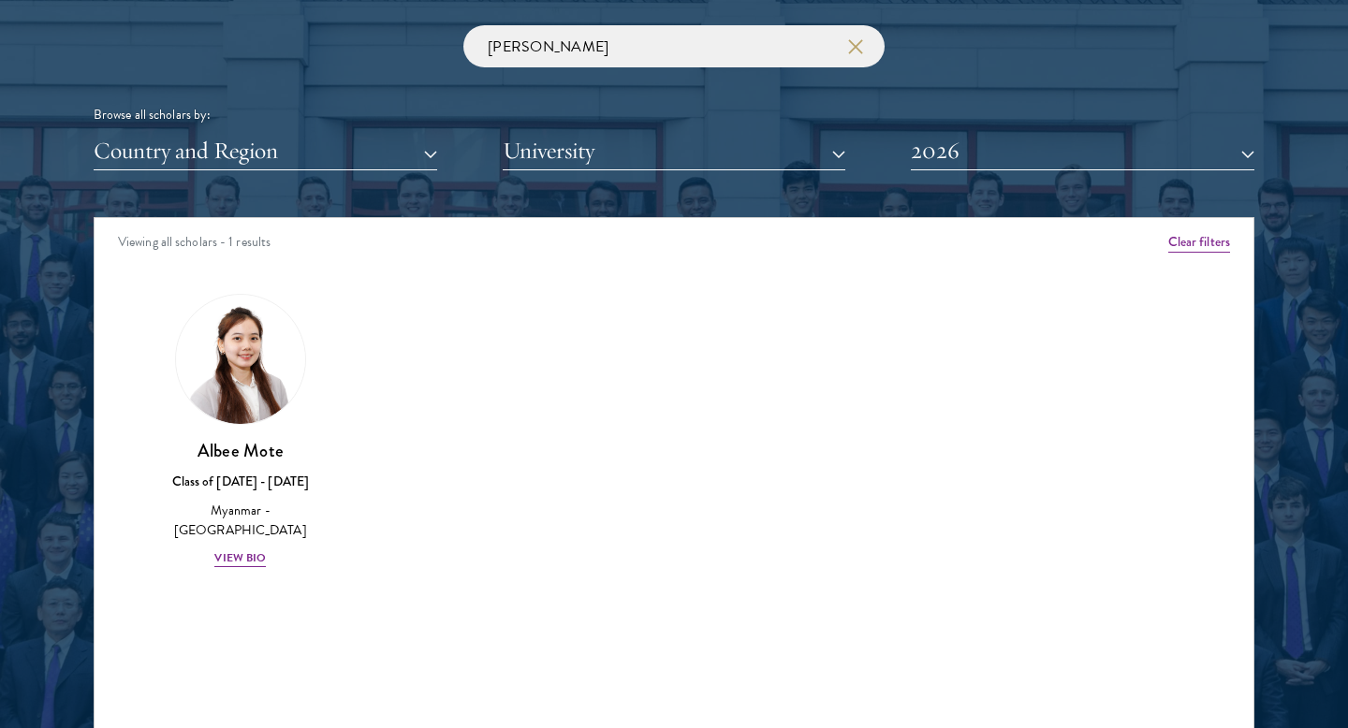
click at [226, 571] on div "[PERSON_NAME] [PERSON_NAME] Class of [DATE] - [DATE] [GEOGRAPHIC_DATA] - [GEOGR…" at bounding box center [240, 431] width 217 height 313
click at [243, 547] on div "[PERSON_NAME] [PERSON_NAME] Class of [DATE] - [DATE] [GEOGRAPHIC_DATA] - [GEOGR…" at bounding box center [241, 504] width 180 height 130
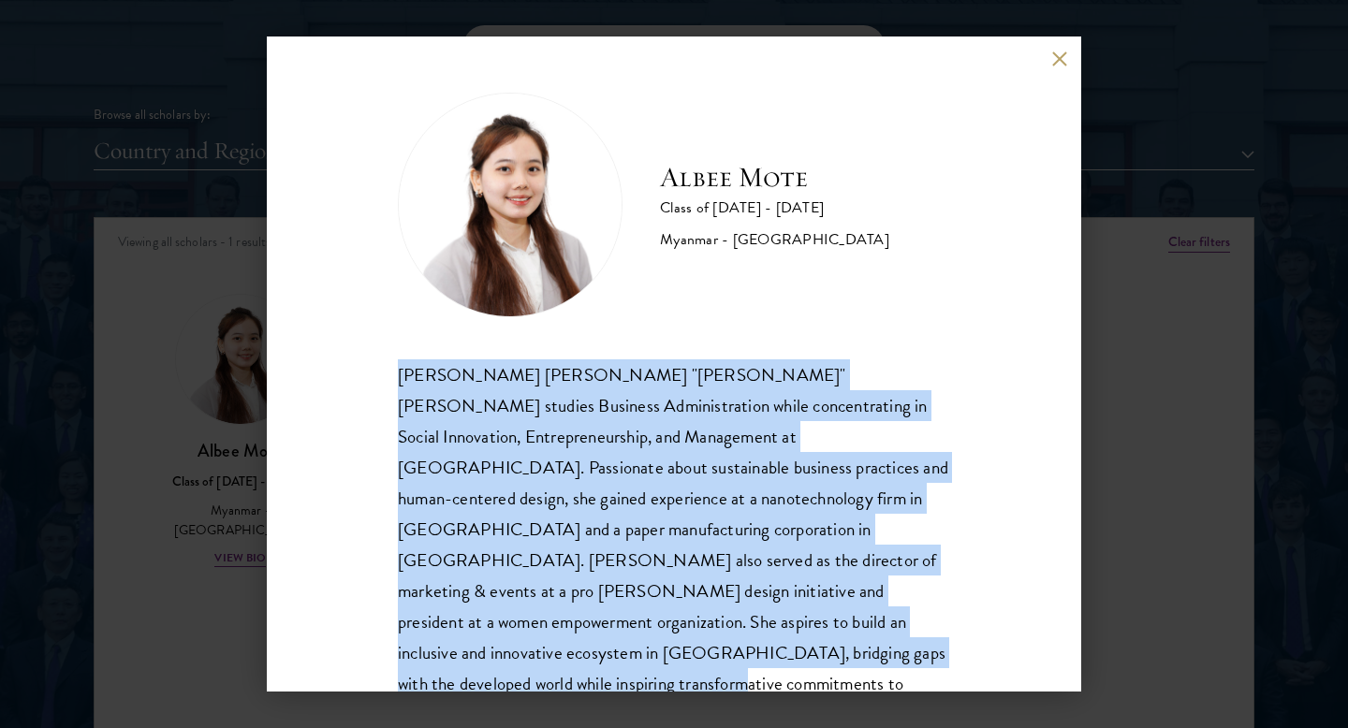
drag, startPoint x: 400, startPoint y: 377, endPoint x: 797, endPoint y: 655, distance: 485.2
click at [797, 655] on div "[PERSON_NAME] [PERSON_NAME] "[PERSON_NAME]" [PERSON_NAME] studies Business Admi…" at bounding box center [674, 560] width 552 height 402
copy div "[PERSON_NAME] [PERSON_NAME] "[PERSON_NAME]" [PERSON_NAME] studies Business Admi…"
